Goal: Transaction & Acquisition: Purchase product/service

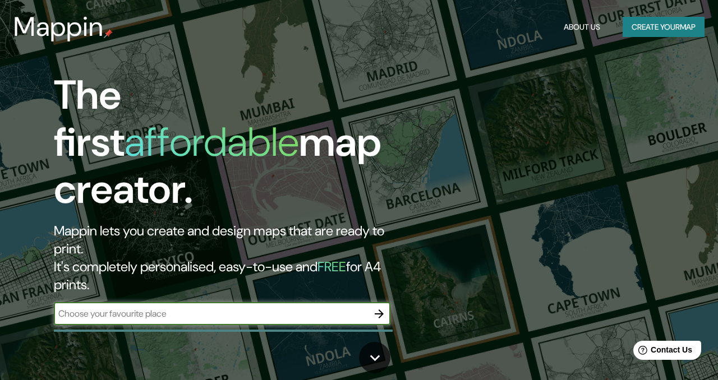
click at [681, 24] on button "Create your map" at bounding box center [664, 27] width 82 height 21
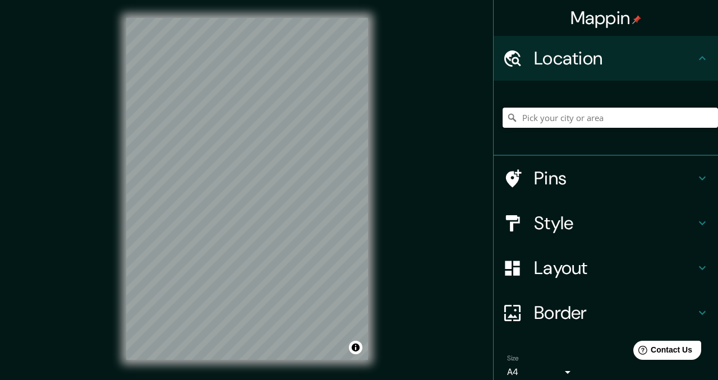
click at [559, 117] on input "Pick your city or area" at bounding box center [610, 118] width 215 height 20
paste input "Blvd. [PERSON_NAME][STREET_ADDRESS][PERSON_NAME]."
click at [573, 123] on input "[US_STATE], [GEOGRAPHIC_DATA]" at bounding box center [610, 118] width 215 height 20
paste input "Blvd. [PERSON_NAME][STREET_ADDRESS][PERSON_NAME]."
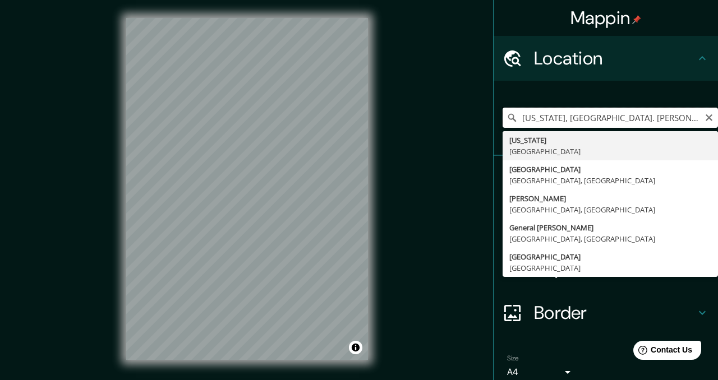
scroll to position [0, 192]
click at [698, 120] on input "[US_STATE], [GEOGRAPHIC_DATA]. [PERSON_NAME][STREET_ADDRESS][PERSON_NAME]." at bounding box center [610, 118] width 215 height 20
drag, startPoint x: 564, startPoint y: 118, endPoint x: 487, endPoint y: 117, distance: 76.9
click at [487, 117] on div "Mappin Location [US_STATE], [GEOGRAPHIC_DATA]. [PERSON_NAME][STREET_ADDRESS][PE…" at bounding box center [359, 198] width 718 height 396
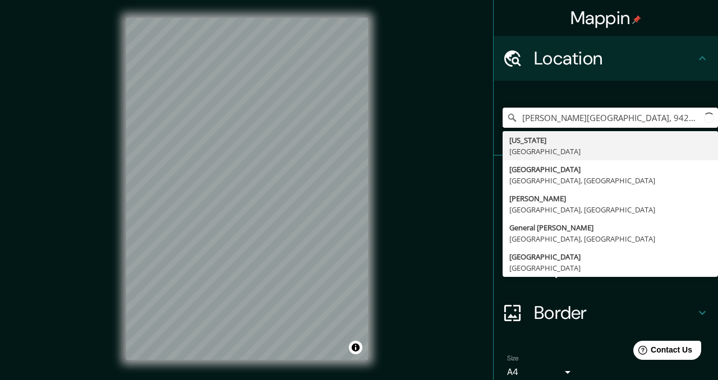
type input "[US_STATE], [GEOGRAPHIC_DATA]"
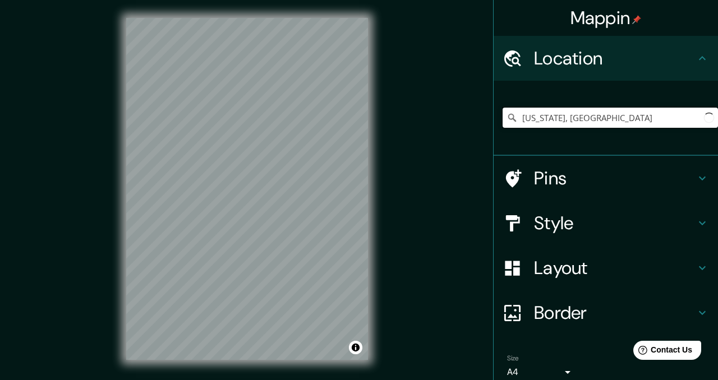
drag, startPoint x: 650, startPoint y: 117, endPoint x: 487, endPoint y: 117, distance: 163.3
click at [487, 117] on div "Mappin Location [US_STATE], [GEOGRAPHIC_DATA] [US_STATE] [GEOGRAPHIC_DATA] [GEO…" at bounding box center [359, 198] width 718 height 396
paste input "Blvd. [PERSON_NAME][STREET_ADDRESS][PERSON_NAME]."
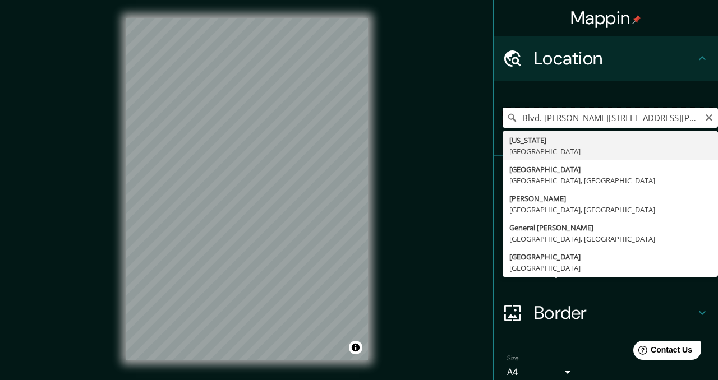
drag, startPoint x: 701, startPoint y: 118, endPoint x: 511, endPoint y: 121, distance: 190.3
click at [511, 121] on div "Blvd. [PERSON_NAME][STREET_ADDRESS][PERSON_NAME]. [US_STATE] [GEOGRAPHIC_DATA] …" at bounding box center [610, 118] width 215 height 20
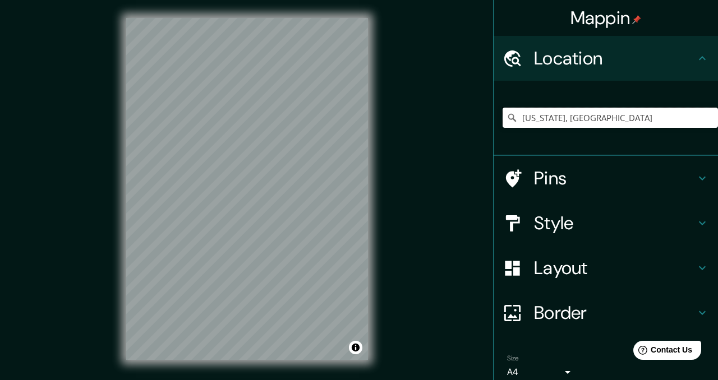
type input "[US_STATE], [GEOGRAPHIC_DATA]"
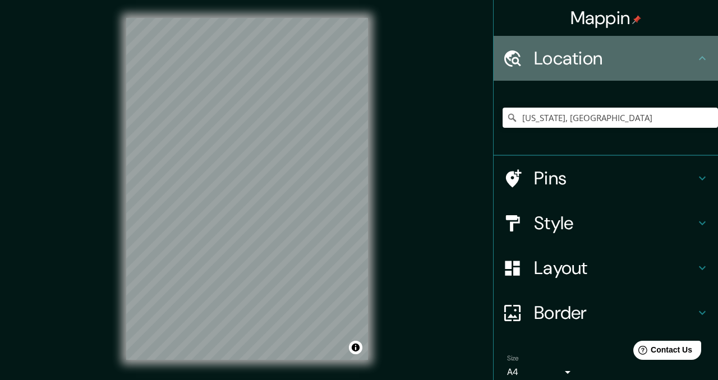
click at [586, 64] on h4 "Location" at bounding box center [615, 58] width 162 height 22
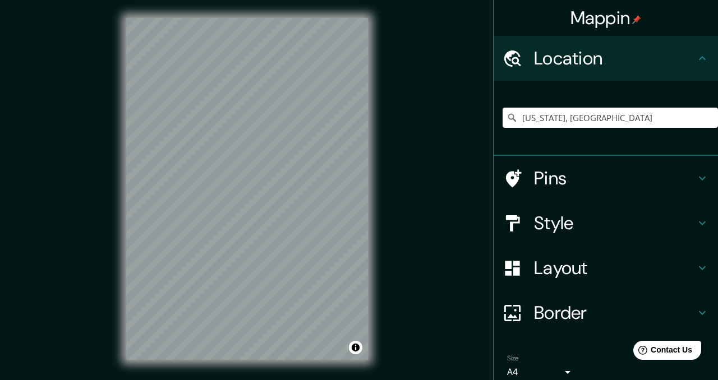
click at [584, 135] on div "[US_STATE], [GEOGRAPHIC_DATA] [US_STATE] [GEOGRAPHIC_DATA] [GEOGRAPHIC_DATA] [G…" at bounding box center [610, 118] width 215 height 56
click at [584, 130] on div "[US_STATE], [GEOGRAPHIC_DATA] [US_STATE] [GEOGRAPHIC_DATA] [GEOGRAPHIC_DATA] [G…" at bounding box center [610, 118] width 215 height 56
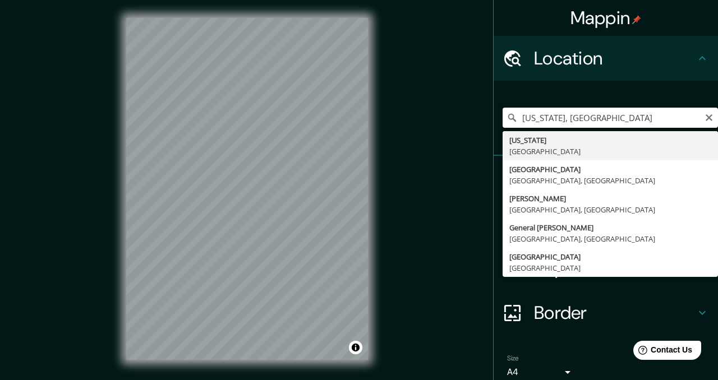
click at [584, 125] on input "[US_STATE], [GEOGRAPHIC_DATA]" at bounding box center [610, 118] width 215 height 20
click at [708, 122] on icon "Clear" at bounding box center [709, 117] width 9 height 9
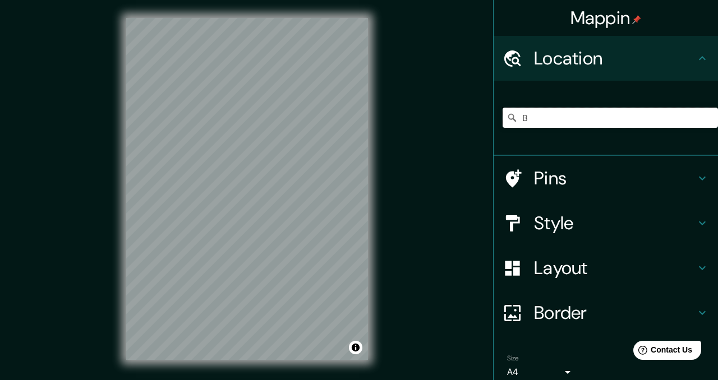
type input "B"
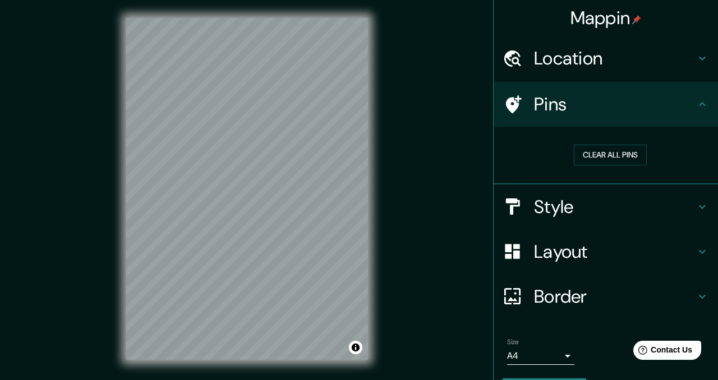
click at [635, 45] on div "Location" at bounding box center [606, 58] width 224 height 45
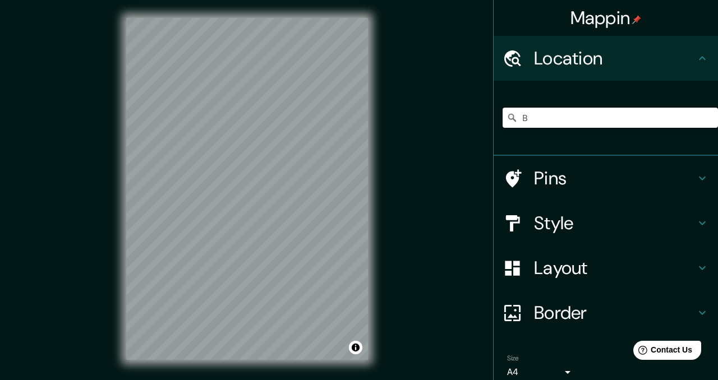
click at [562, 120] on input "B" at bounding box center [610, 118] width 215 height 20
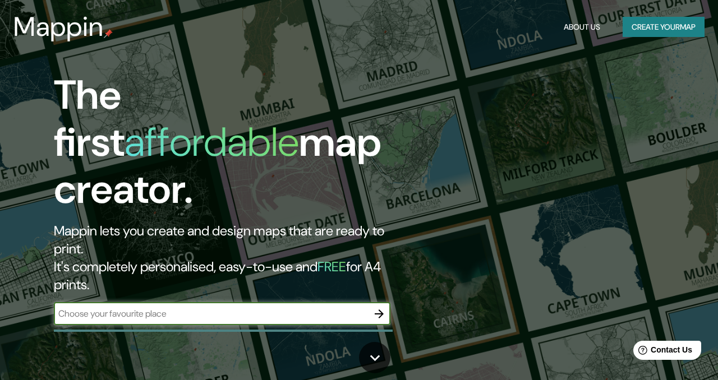
click at [645, 26] on button "Create your map" at bounding box center [664, 27] width 82 height 21
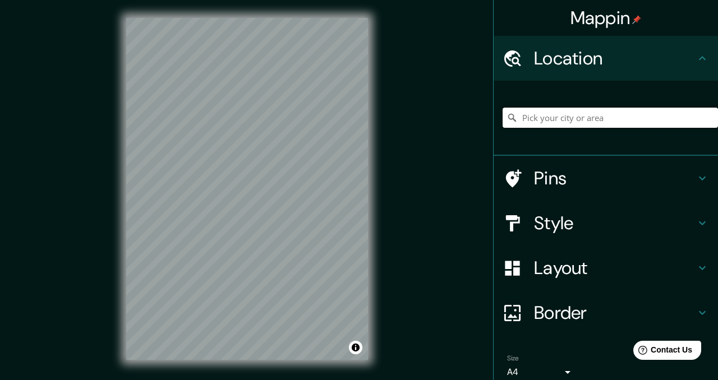
click at [614, 119] on input "Pick your city or area" at bounding box center [610, 118] width 215 height 20
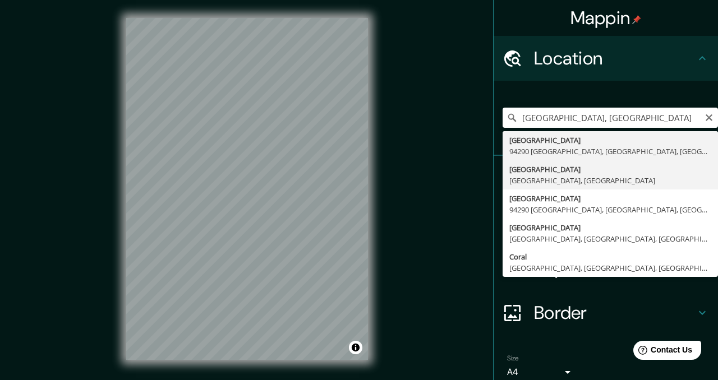
type input "[GEOGRAPHIC_DATA], [GEOGRAPHIC_DATA], [GEOGRAPHIC_DATA]"
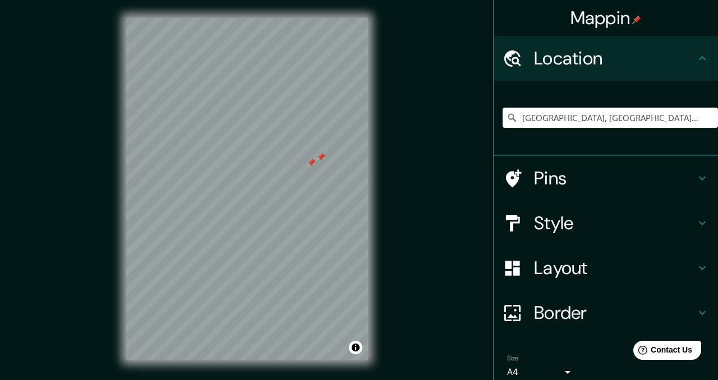
click at [319, 153] on div at bounding box center [320, 157] width 9 height 9
click at [314, 166] on div at bounding box center [311, 162] width 9 height 9
click at [445, 305] on div "Mappin Location [GEOGRAPHIC_DATA], [GEOGRAPHIC_DATA], [GEOGRAPHIC_DATA] Pins St…" at bounding box center [359, 198] width 718 height 396
